Goal: Use online tool/utility: Utilize a website feature to perform a specific function

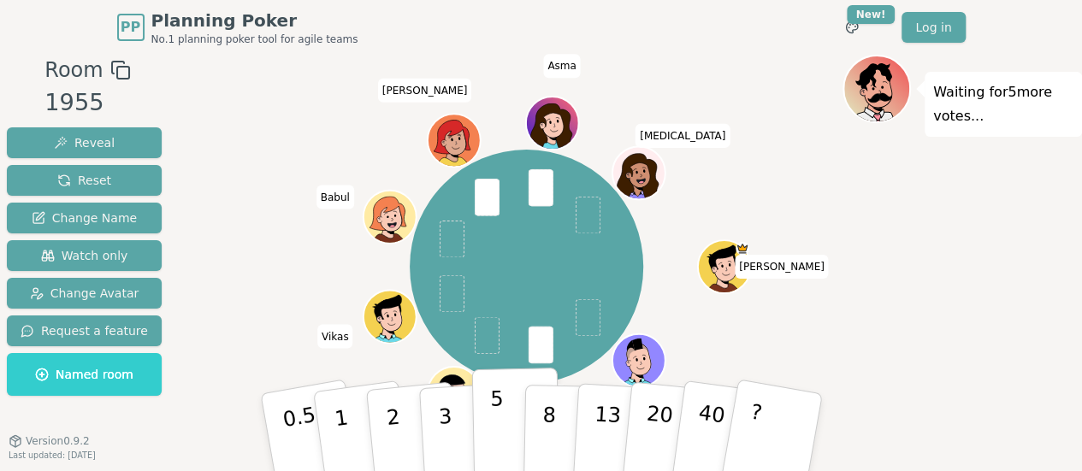
click at [506, 405] on button "5" at bounding box center [515, 433] width 88 height 130
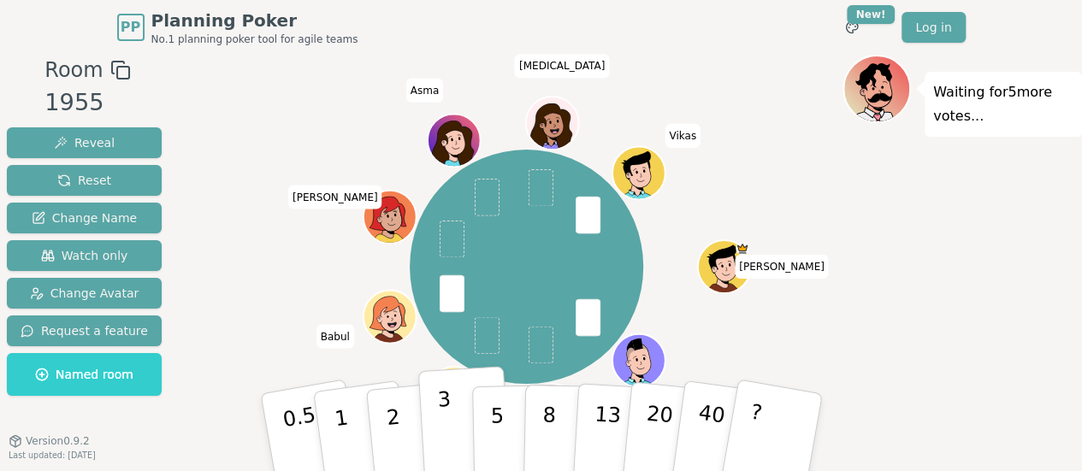
click at [458, 417] on button "3" at bounding box center [463, 432] width 93 height 133
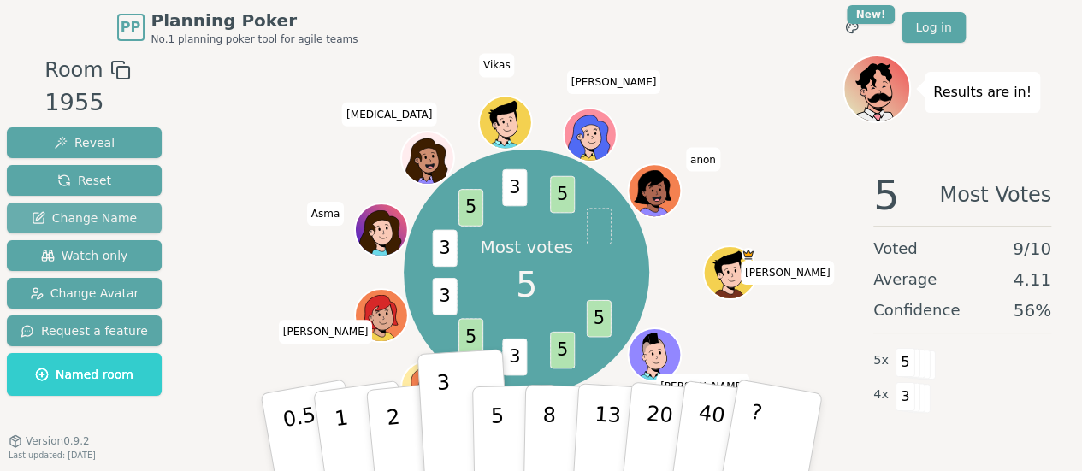
click at [113, 214] on span "Change Name" at bounding box center [84, 218] width 105 height 17
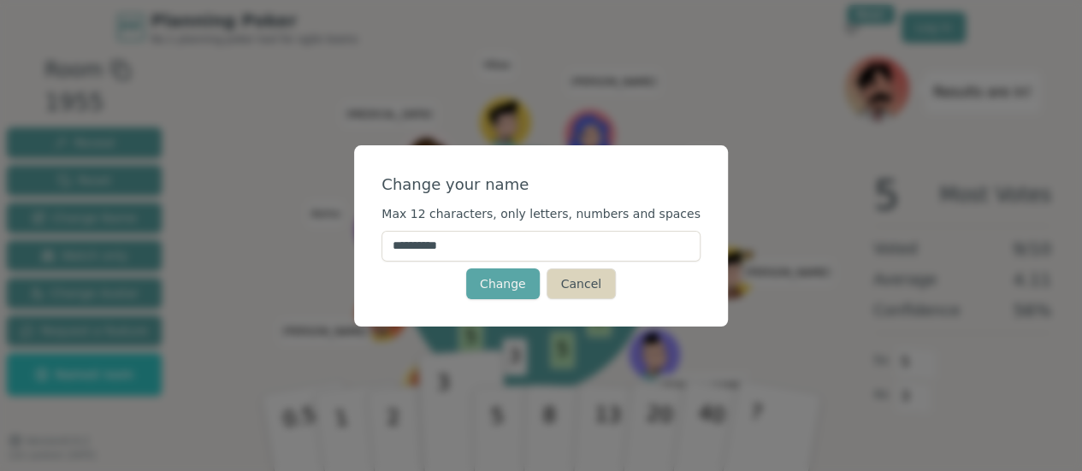
click at [575, 277] on button "Cancel" at bounding box center [581, 284] width 69 height 31
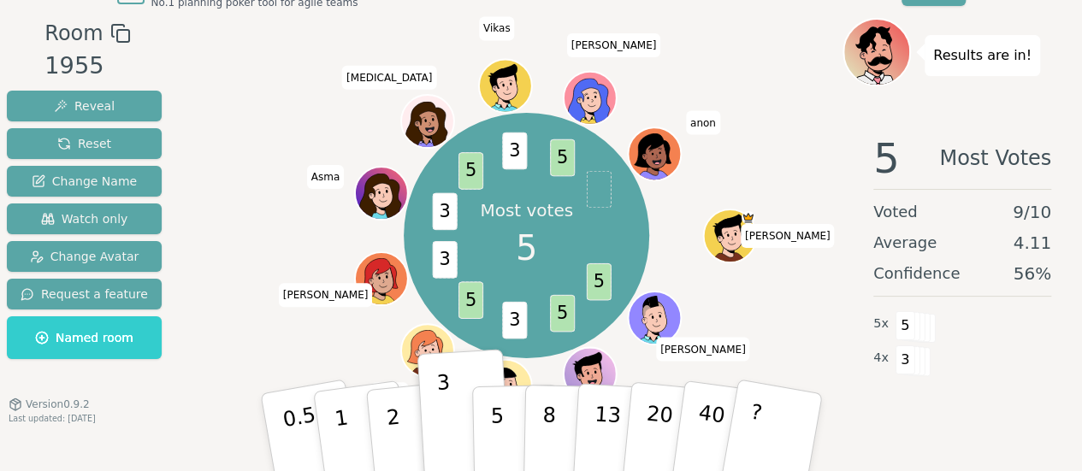
scroll to position [53, 0]
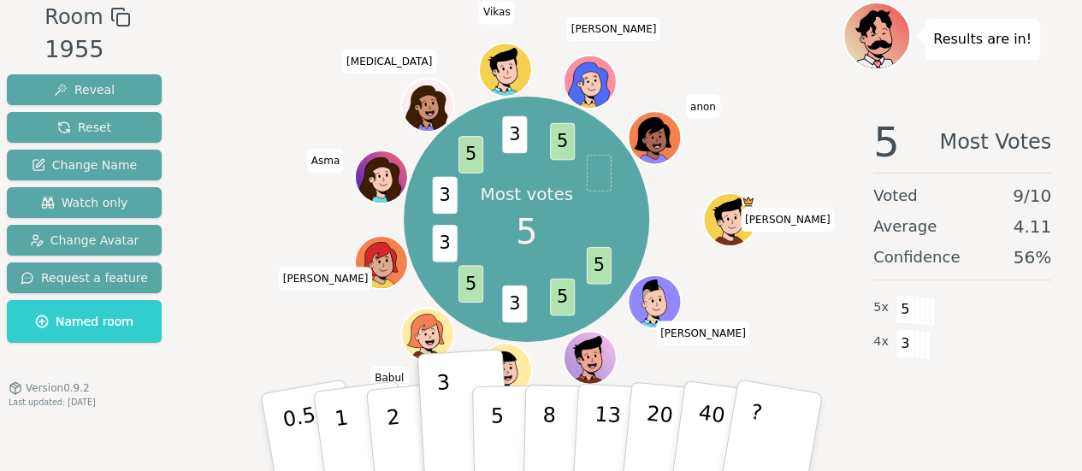
click at [518, 360] on icon at bounding box center [503, 368] width 48 height 38
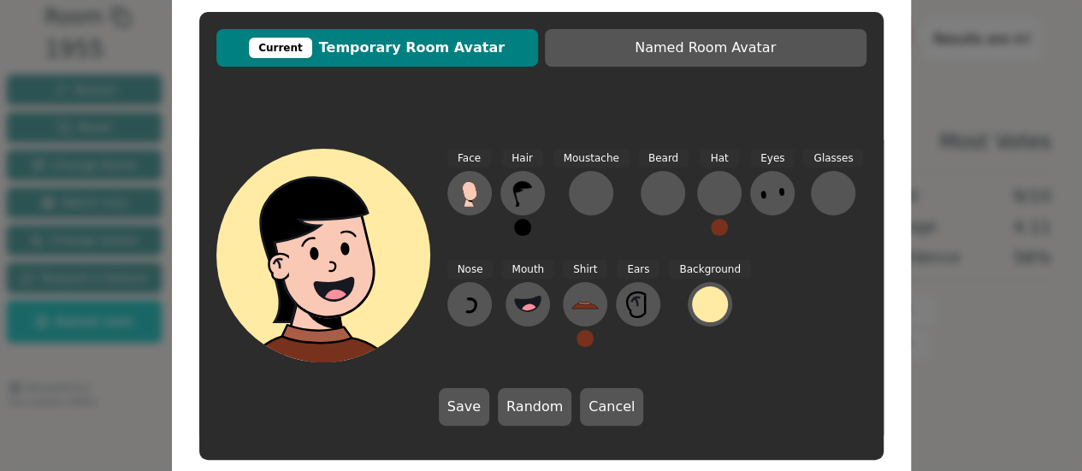
click at [359, 237] on icon at bounding box center [329, 240] width 171 height 25
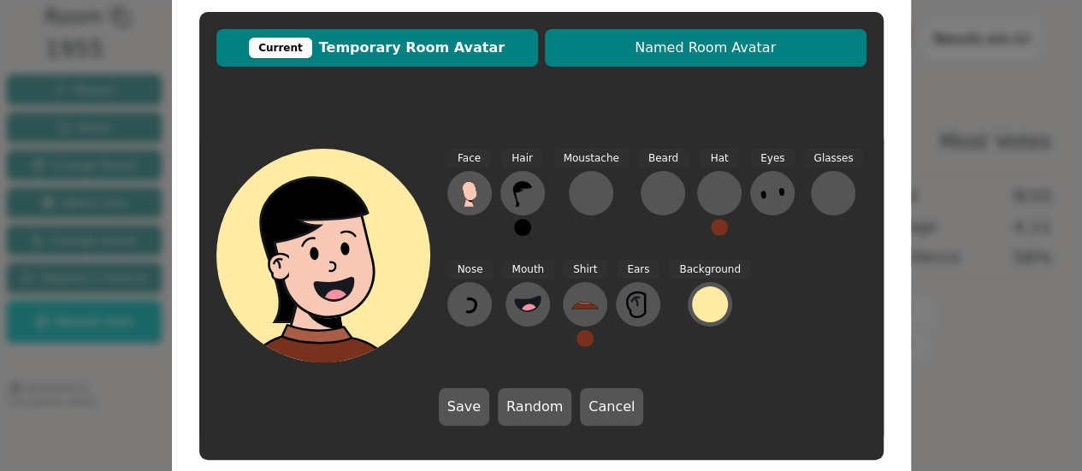
click at [602, 49] on span "Named Room Avatar" at bounding box center [705, 48] width 305 height 21
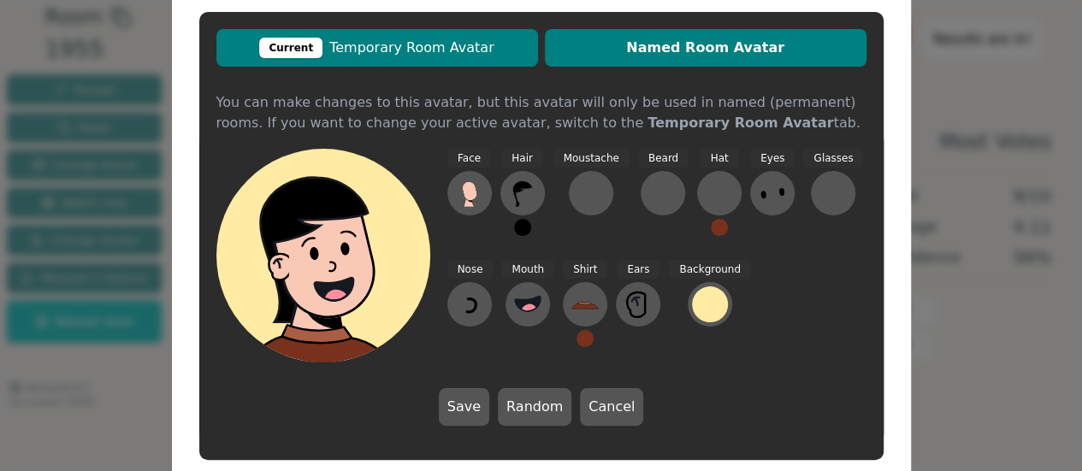
click at [426, 47] on span "Current Temporary Room Avatar" at bounding box center [377, 48] width 305 height 21
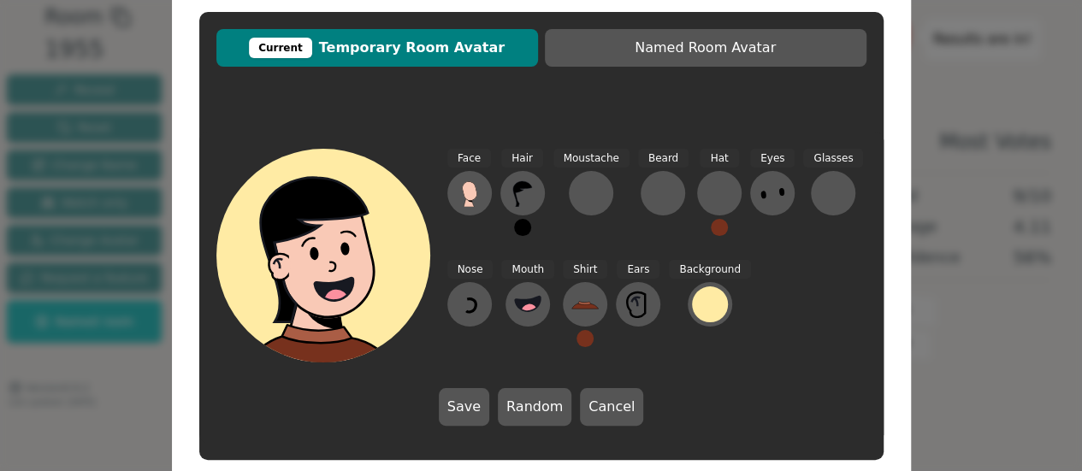
click at [364, 57] on span "Current Temporary Room Avatar" at bounding box center [377, 48] width 305 height 21
click at [339, 232] on icon at bounding box center [329, 240] width 171 height 25
drag, startPoint x: 355, startPoint y: 254, endPoint x: 285, endPoint y: 256, distance: 70.2
click at [286, 255] on div at bounding box center [329, 324] width 214 height 192
click at [529, 198] on icon at bounding box center [522, 193] width 27 height 27
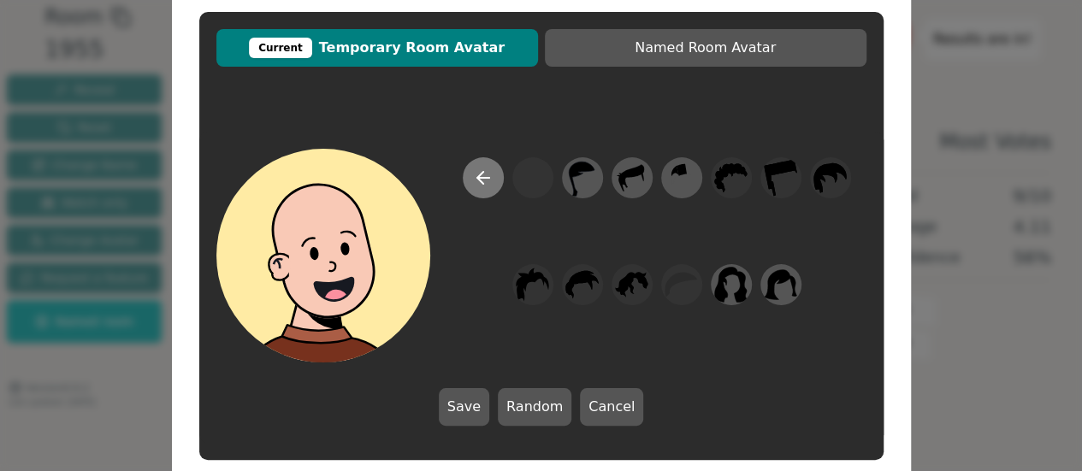
click at [491, 184] on icon at bounding box center [483, 178] width 21 height 21
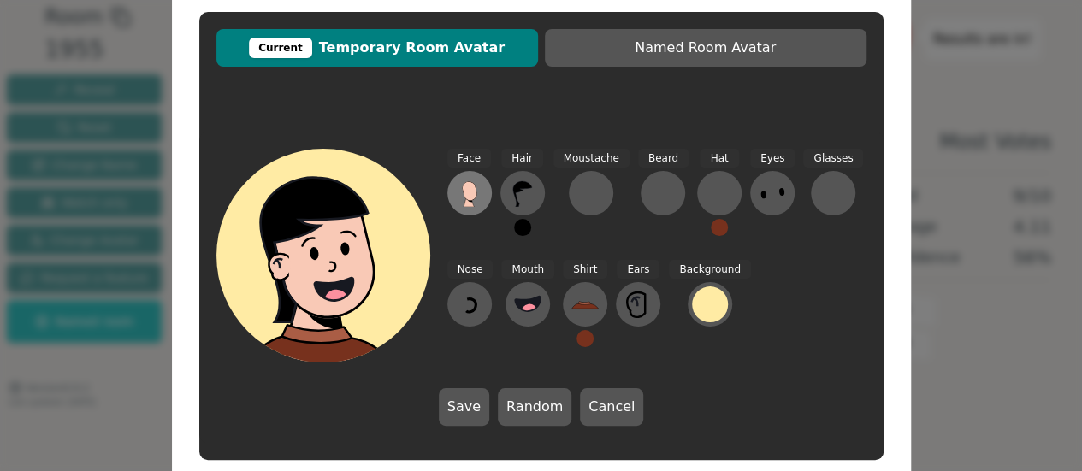
click at [479, 192] on icon at bounding box center [469, 193] width 27 height 27
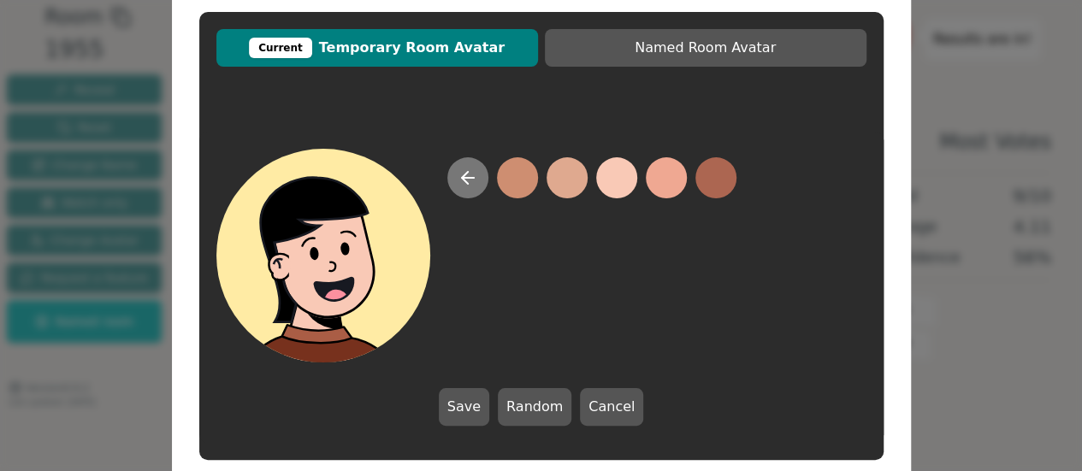
click at [475, 180] on icon at bounding box center [468, 178] width 21 height 21
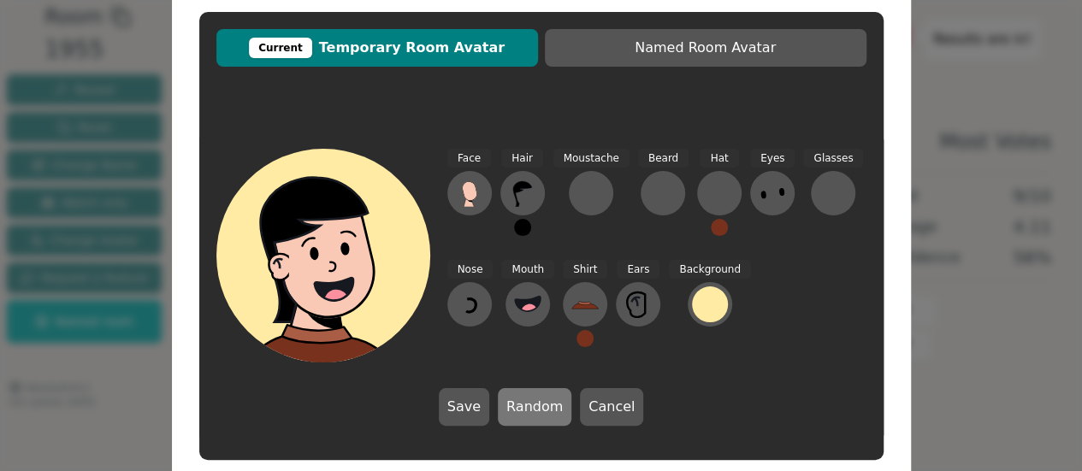
click at [534, 404] on button "Random" at bounding box center [535, 407] width 74 height 38
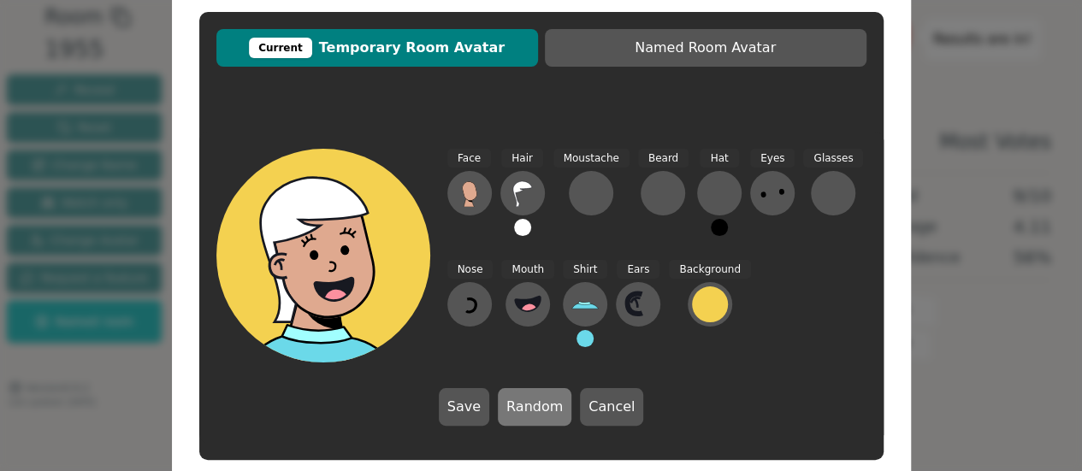
click at [533, 408] on button "Random" at bounding box center [535, 407] width 74 height 38
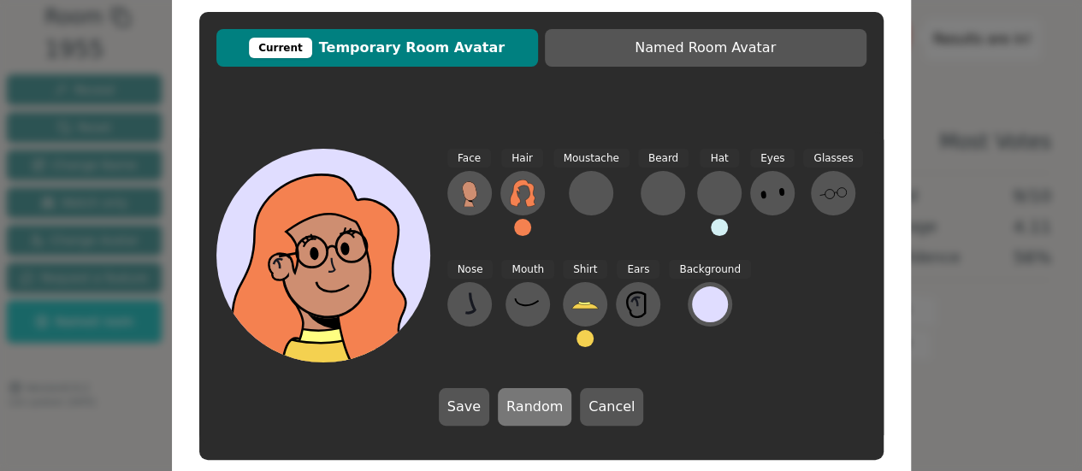
click at [533, 408] on button "Random" at bounding box center [535, 407] width 74 height 38
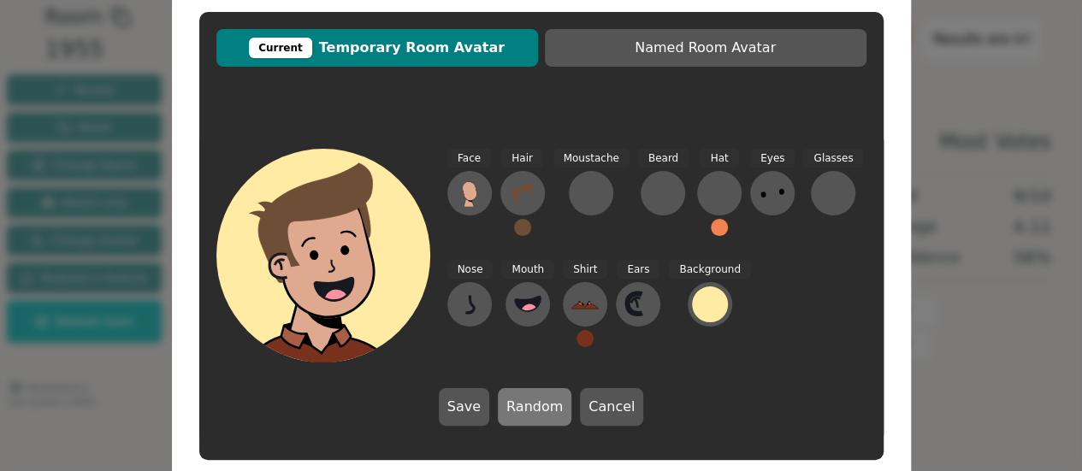
click at [533, 408] on button "Random" at bounding box center [535, 407] width 74 height 38
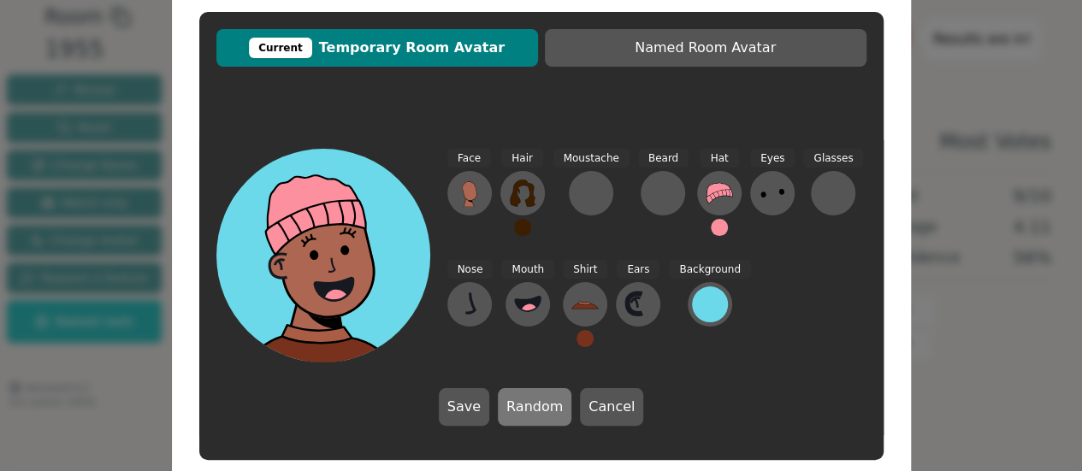
click at [533, 408] on button "Random" at bounding box center [535, 407] width 74 height 38
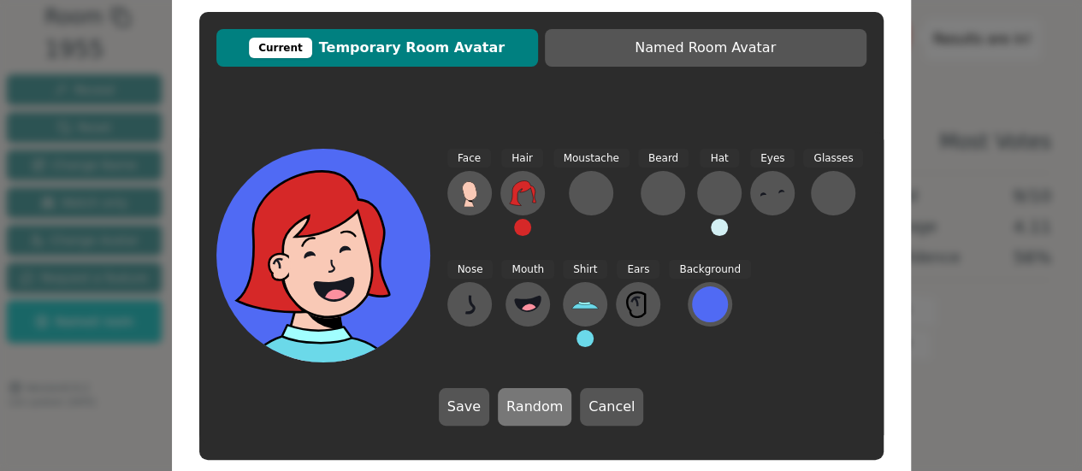
click at [533, 408] on button "Random" at bounding box center [535, 407] width 74 height 38
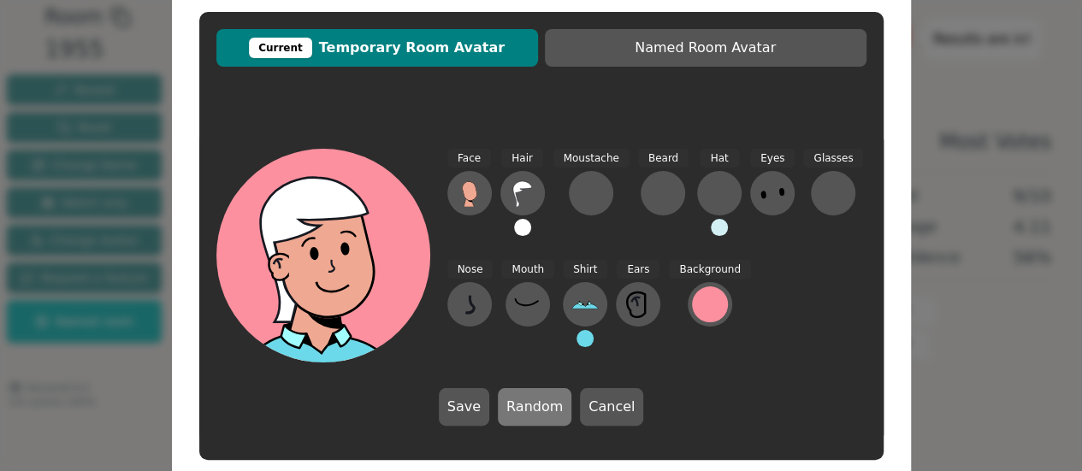
click at [533, 408] on button "Random" at bounding box center [535, 407] width 74 height 38
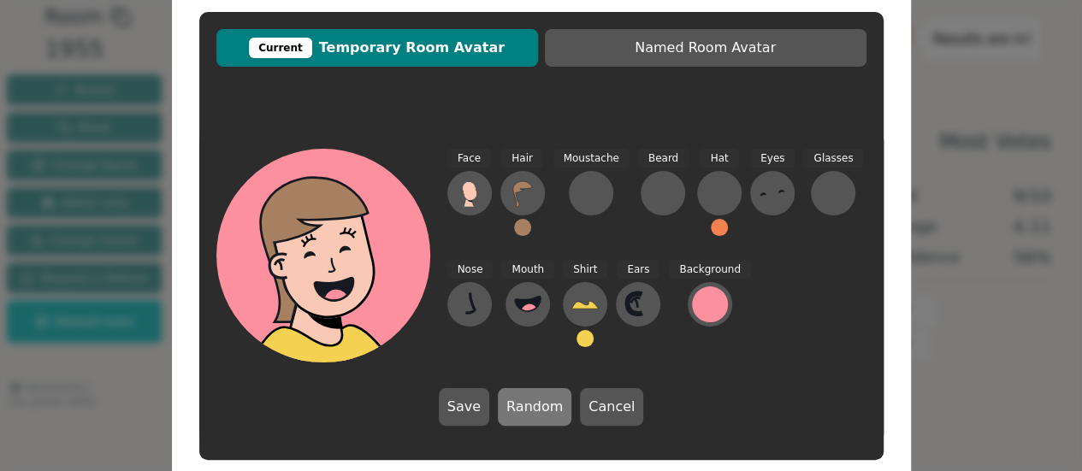
click at [533, 408] on button "Random" at bounding box center [535, 407] width 74 height 38
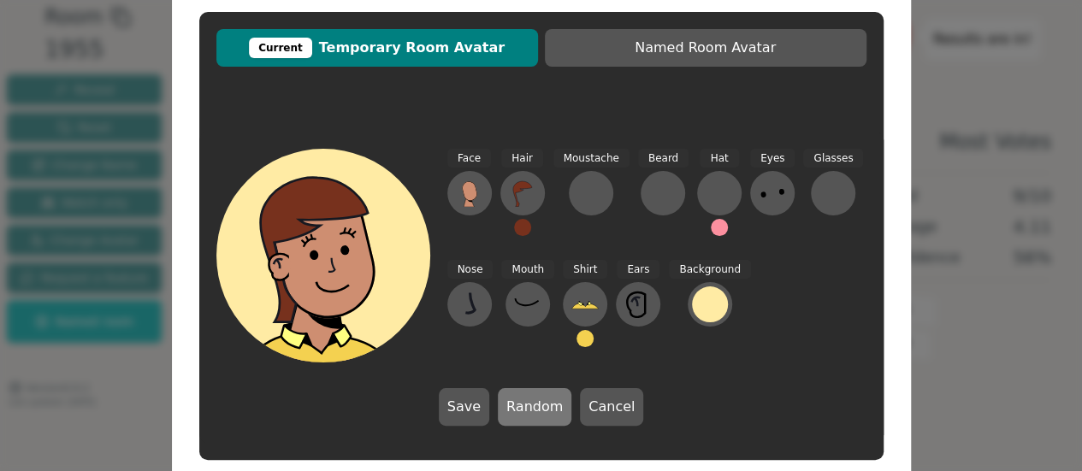
click at [533, 408] on button "Random" at bounding box center [535, 407] width 74 height 38
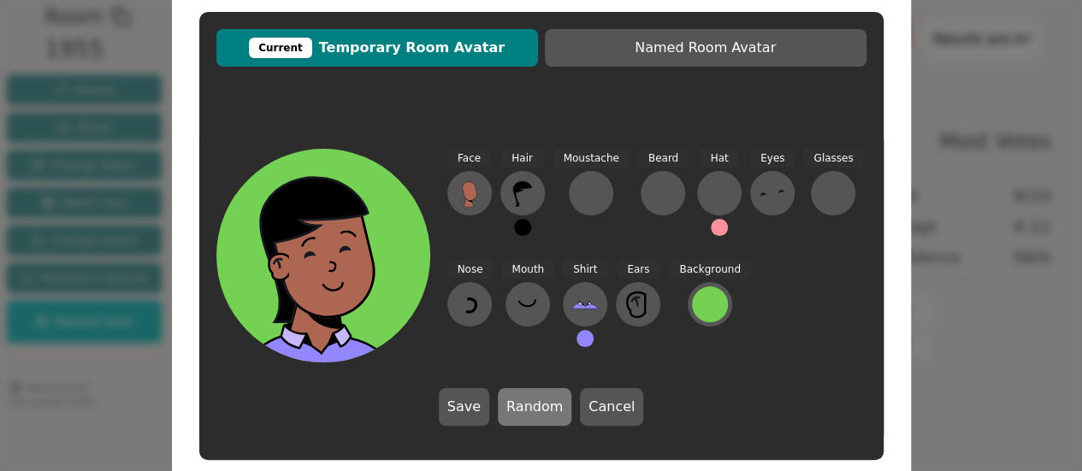
click at [533, 408] on button "Random" at bounding box center [535, 407] width 74 height 38
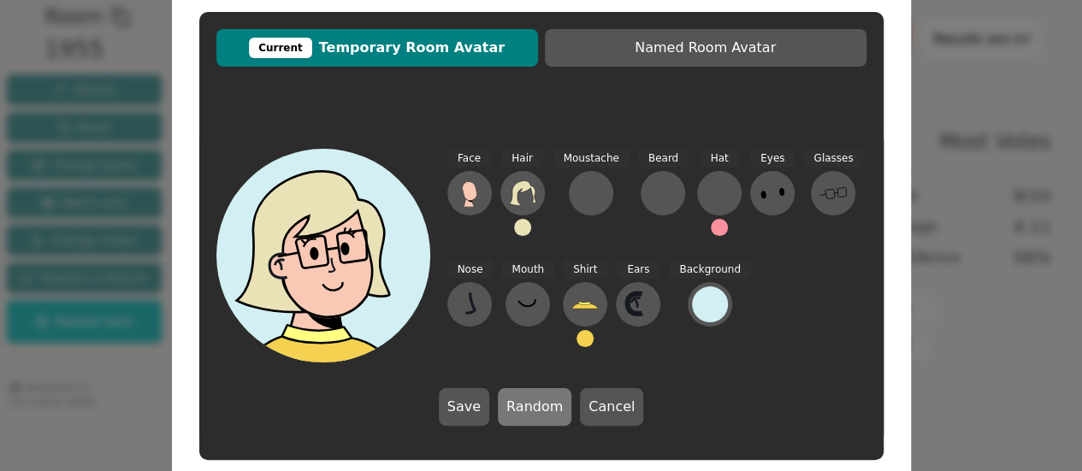
click at [533, 408] on button "Random" at bounding box center [535, 407] width 74 height 38
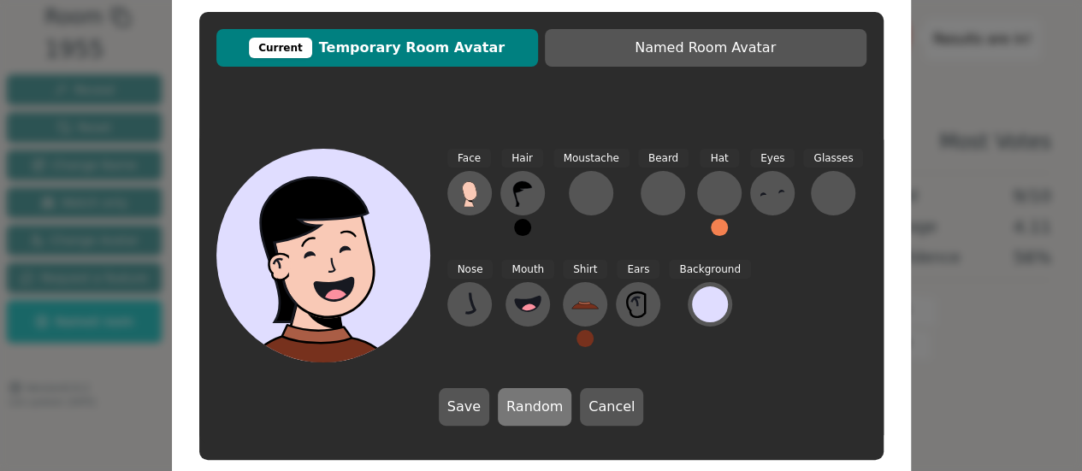
click at [533, 408] on button "Random" at bounding box center [535, 407] width 74 height 38
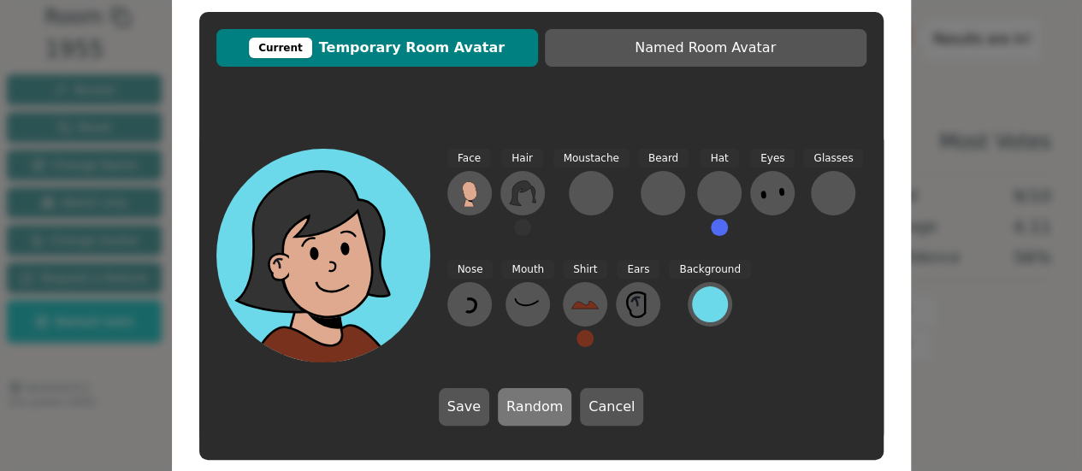
click at [533, 408] on button "Random" at bounding box center [535, 407] width 74 height 38
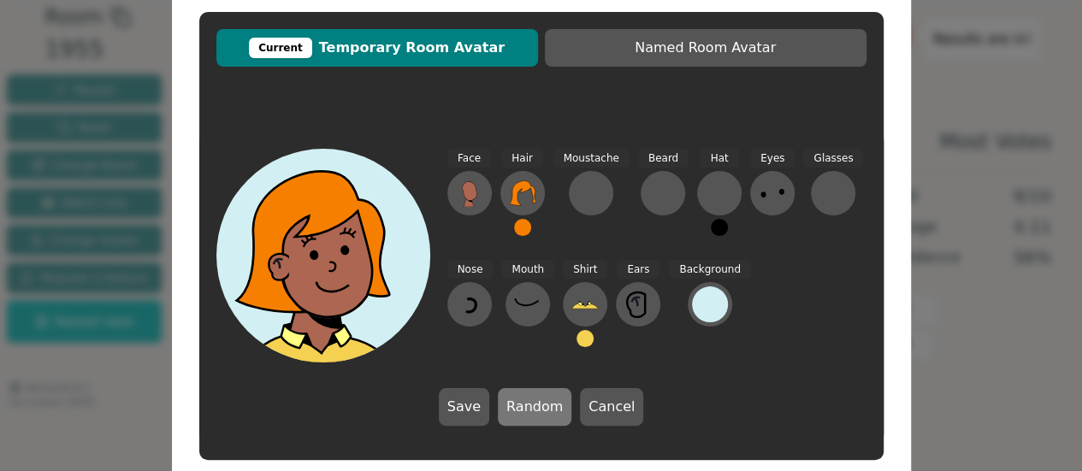
click at [533, 408] on button "Random" at bounding box center [535, 407] width 74 height 38
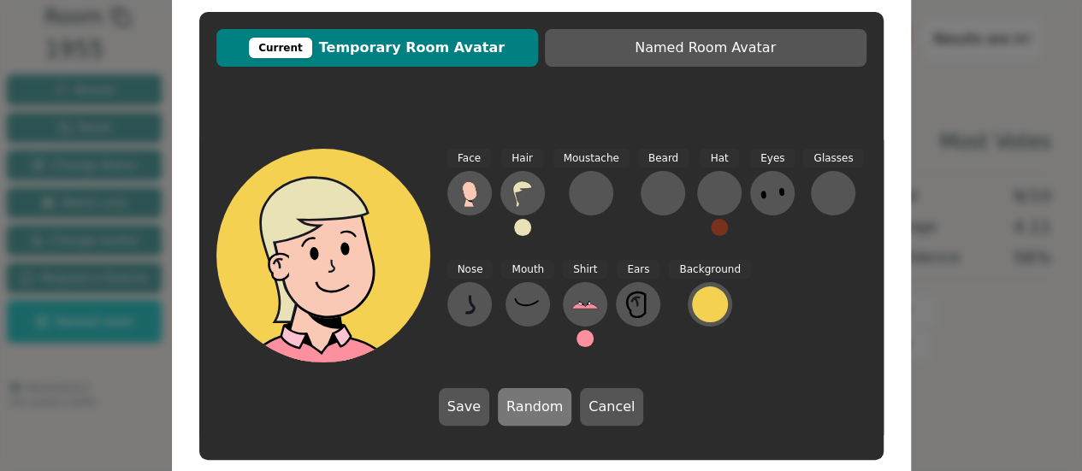
click at [533, 408] on button "Random" at bounding box center [535, 407] width 74 height 38
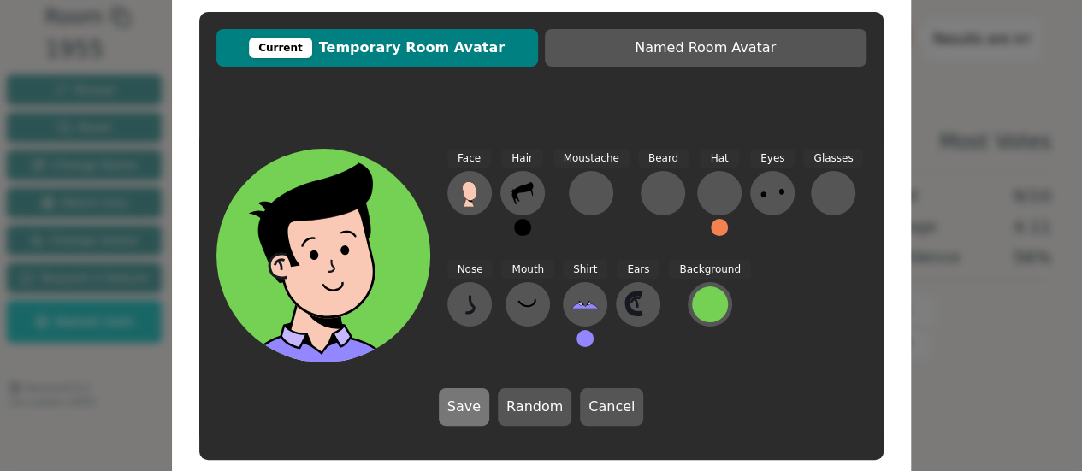
click at [470, 402] on button "Save" at bounding box center [464, 407] width 50 height 38
